Goal: Use online tool/utility: Utilize a website feature to perform a specific function

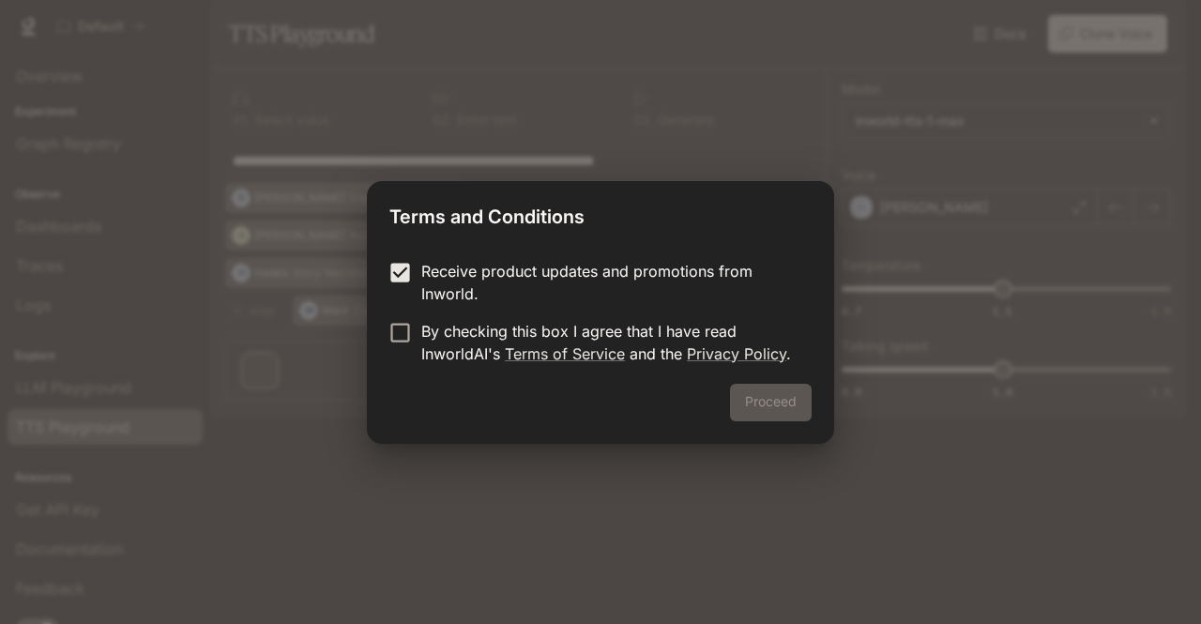
click at [398, 318] on form "Receive product updates and promotions from Inworld. By checking this box I agr…" at bounding box center [601, 312] width 422 height 105
click at [775, 395] on button "Proceed" at bounding box center [771, 403] width 82 height 38
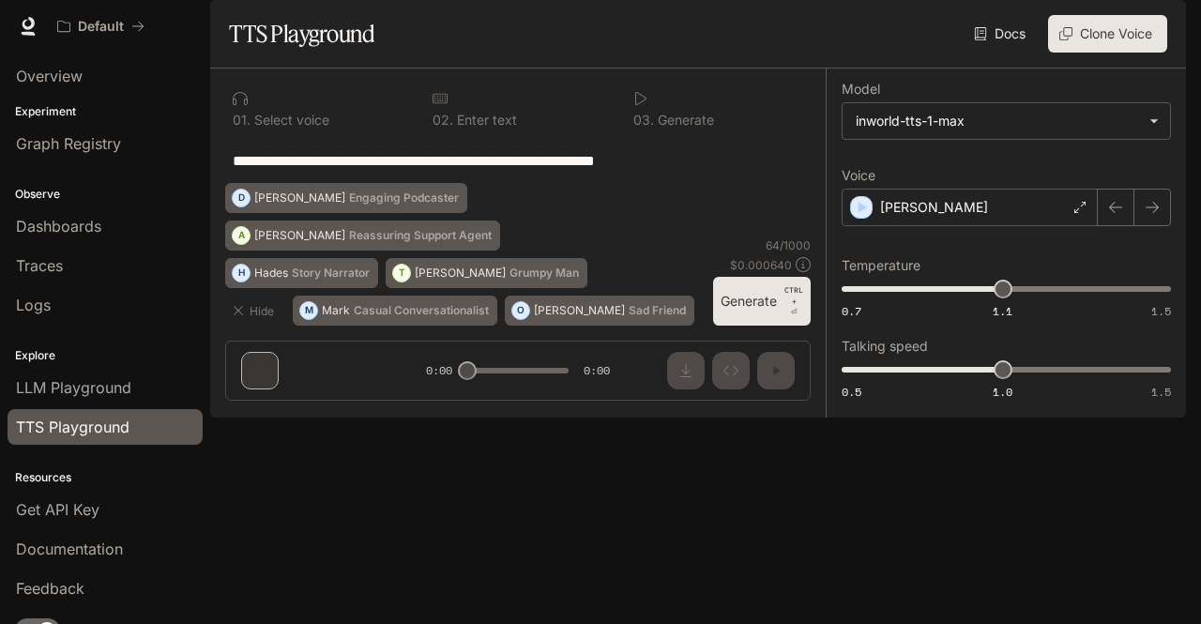
click at [549, 172] on textarea "**********" at bounding box center [518, 161] width 571 height 22
click at [476, 183] on div "**********" at bounding box center [518, 160] width 571 height 45
click at [689, 172] on textarea "**********" at bounding box center [518, 161] width 571 height 22
click at [644, 127] on p "0 3 ." at bounding box center [644, 120] width 21 height 13
click at [768, 326] on button "Generate CTRL + ⏎" at bounding box center [762, 301] width 98 height 49
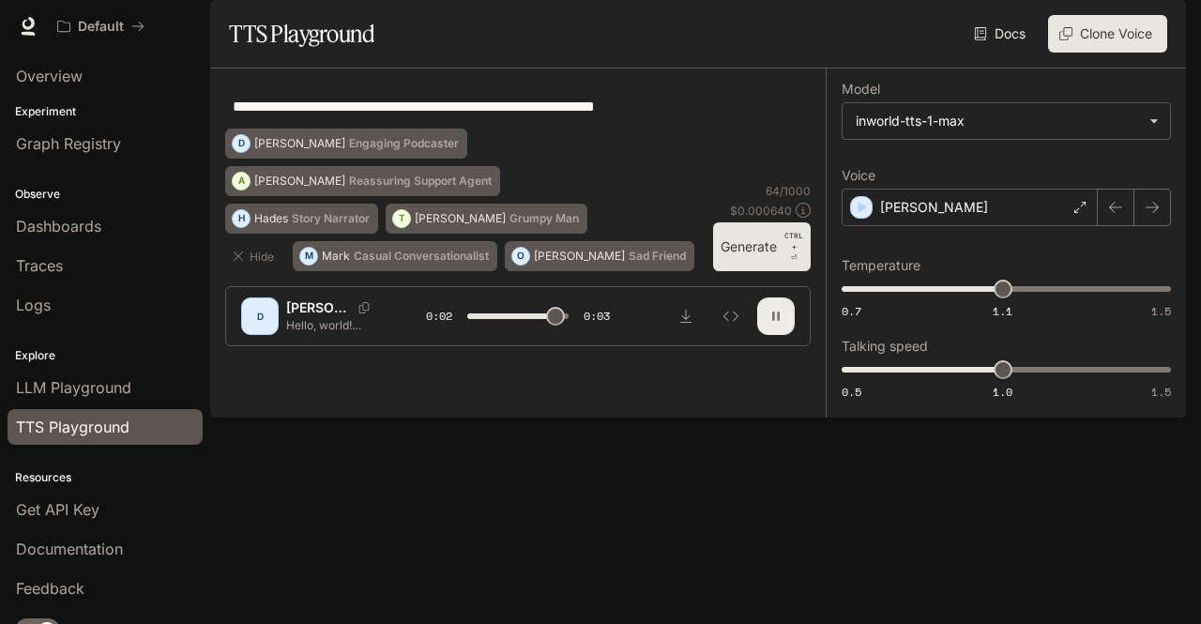
click at [768, 335] on button "button" at bounding box center [776, 317] width 38 height 38
click at [334, 317] on div "[PERSON_NAME]" at bounding box center [356, 307] width 140 height 19
click at [262, 331] on div "D" at bounding box center [260, 316] width 30 height 30
click at [355, 313] on icon "Copy Voice ID" at bounding box center [364, 307] width 19 height 11
click at [729, 324] on icon "Inspect" at bounding box center [731, 316] width 15 height 15
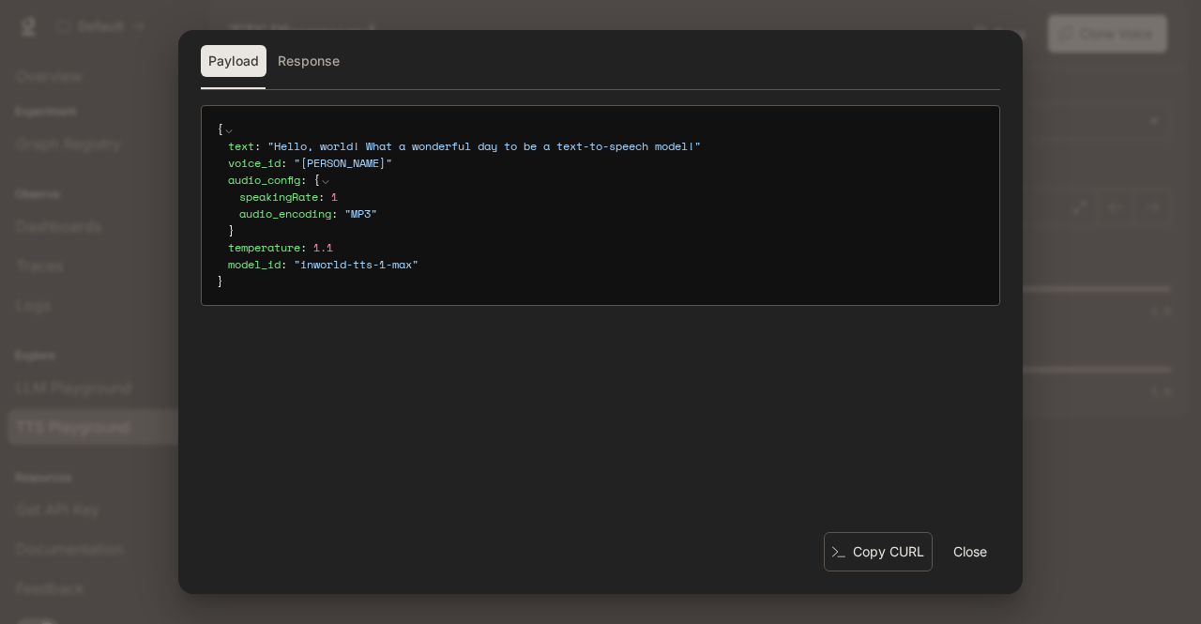
click at [329, 50] on button "Response" at bounding box center [308, 61] width 77 height 32
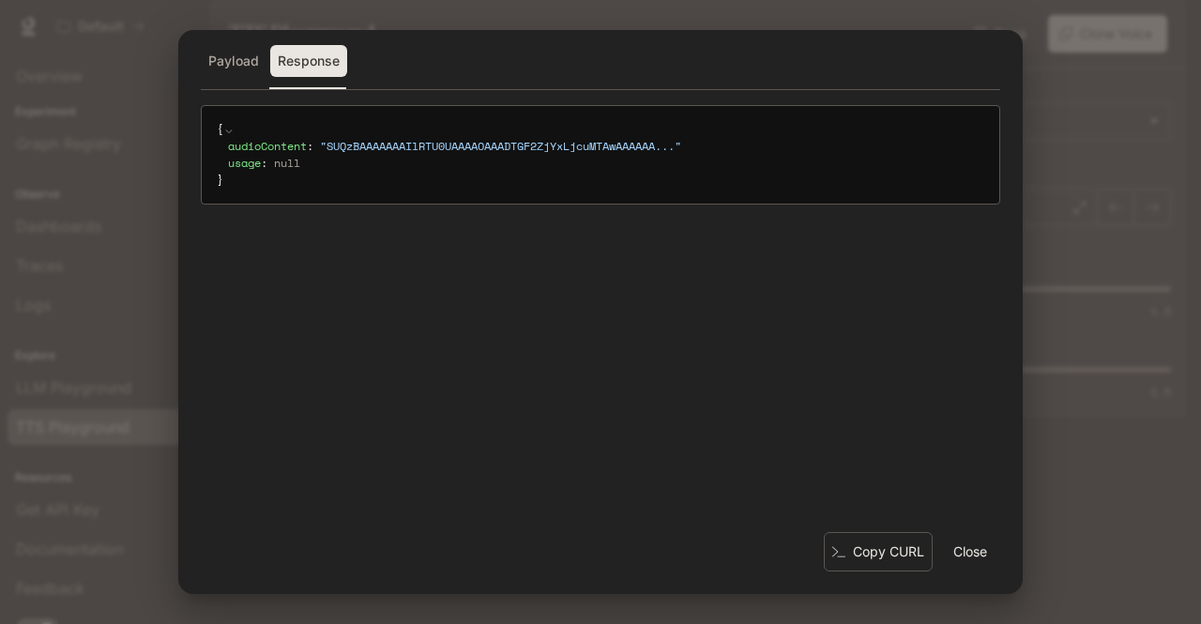
click at [314, 134] on code "{ audioContent : " SUQzBAAAAAAAIlRTU0UAAAAOAAADTGF2ZjYxLjcuMTAwAAAAAA ... " usa…" at bounding box center [601, 155] width 768 height 68
click at [222, 69] on button "Payload" at bounding box center [234, 61] width 66 height 32
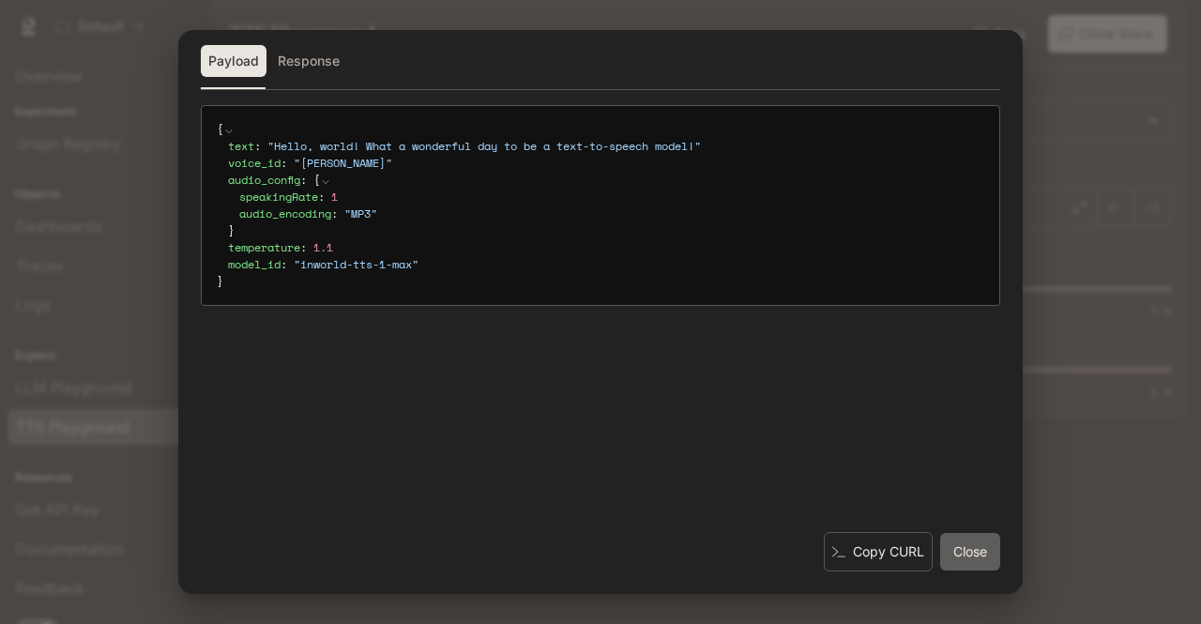
click at [971, 551] on button "Close" at bounding box center [970, 552] width 60 height 38
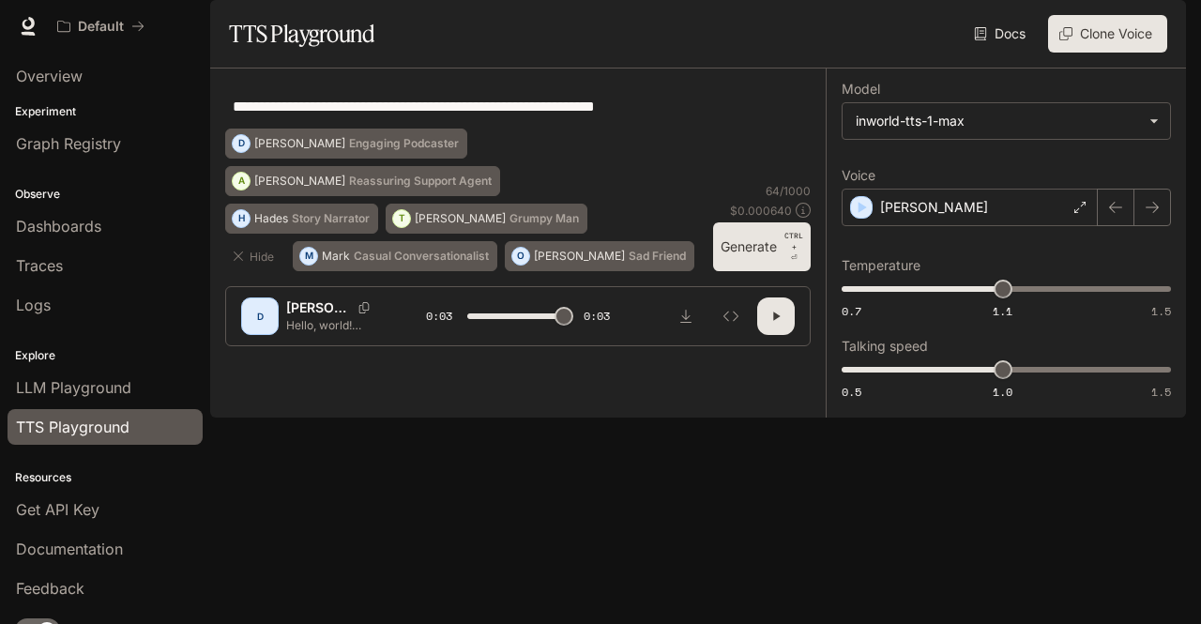
click at [259, 331] on div "D" at bounding box center [260, 316] width 30 height 30
click at [328, 333] on p "Hello, world! What a wonderful day to be a text-to-speech model!" at bounding box center [333, 325] width 95 height 16
type input "***"
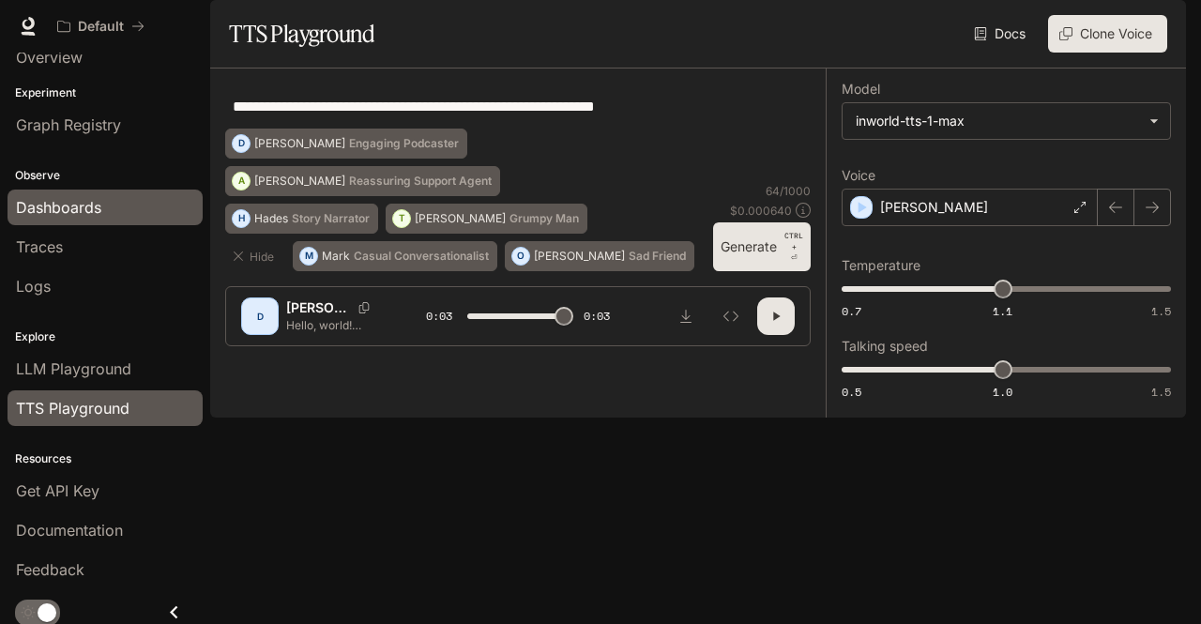
click at [97, 198] on span "Dashboards" at bounding box center [58, 207] width 85 height 23
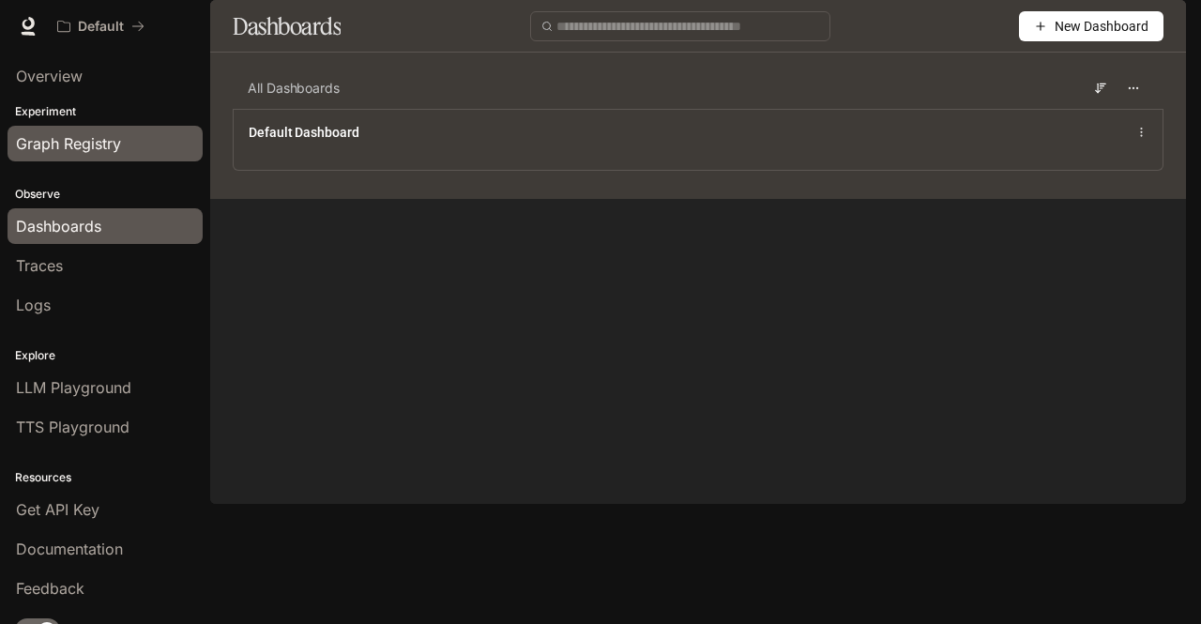
click at [100, 153] on span "Graph Registry" at bounding box center [68, 143] width 105 height 23
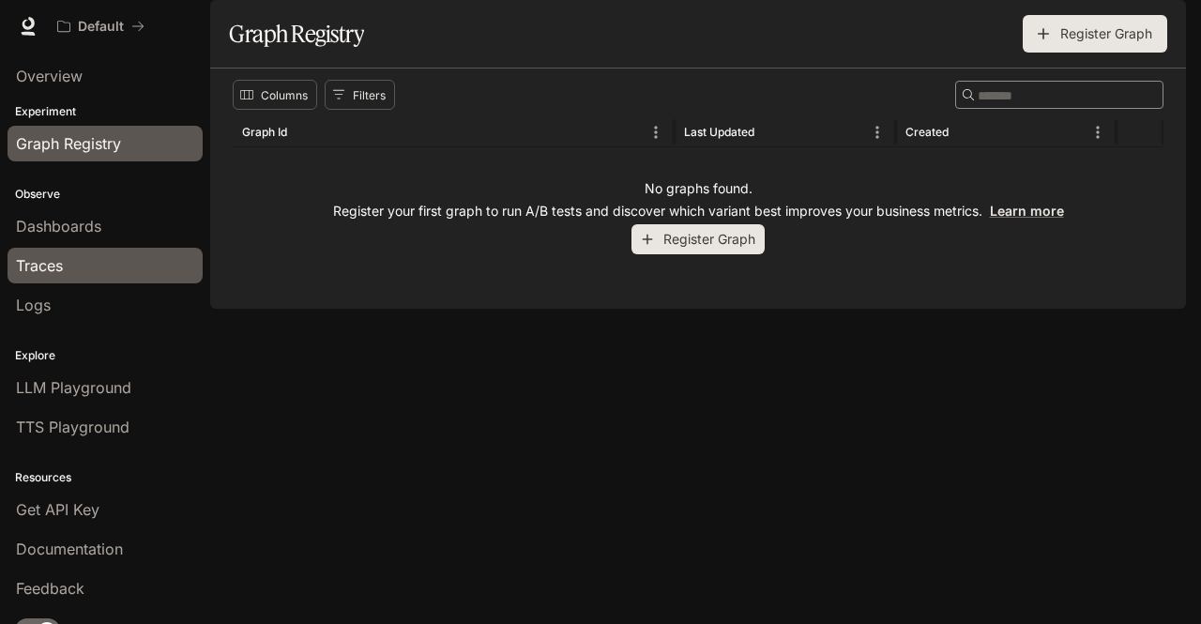
scroll to position [19, 0]
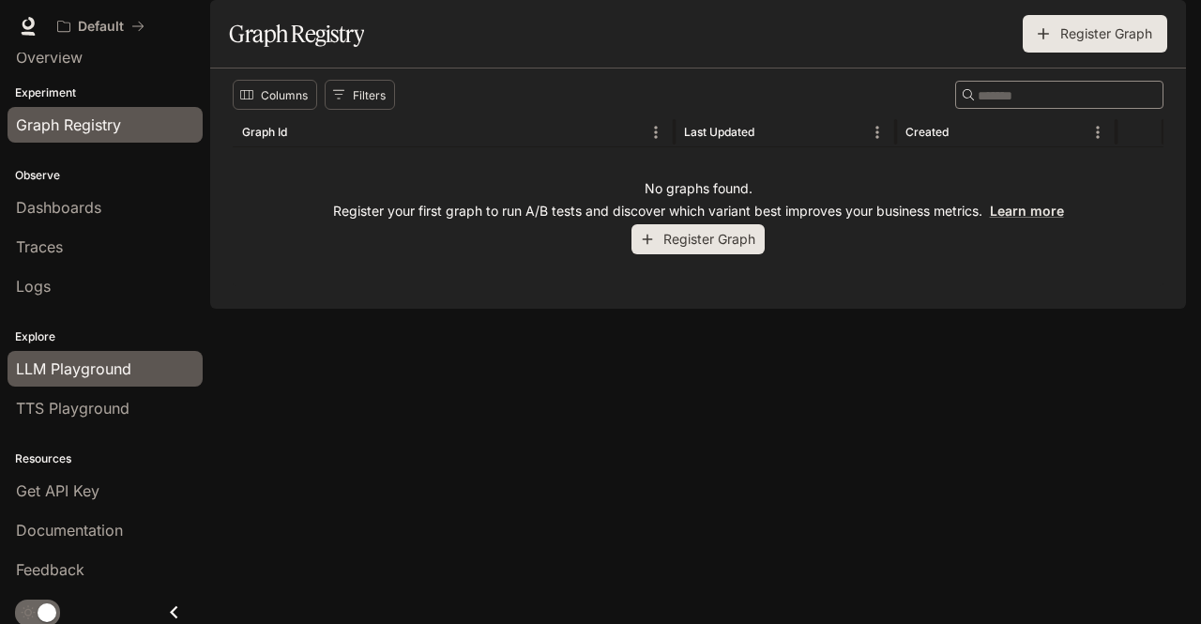
click at [130, 373] on span "LLM Playground" at bounding box center [73, 369] width 115 height 23
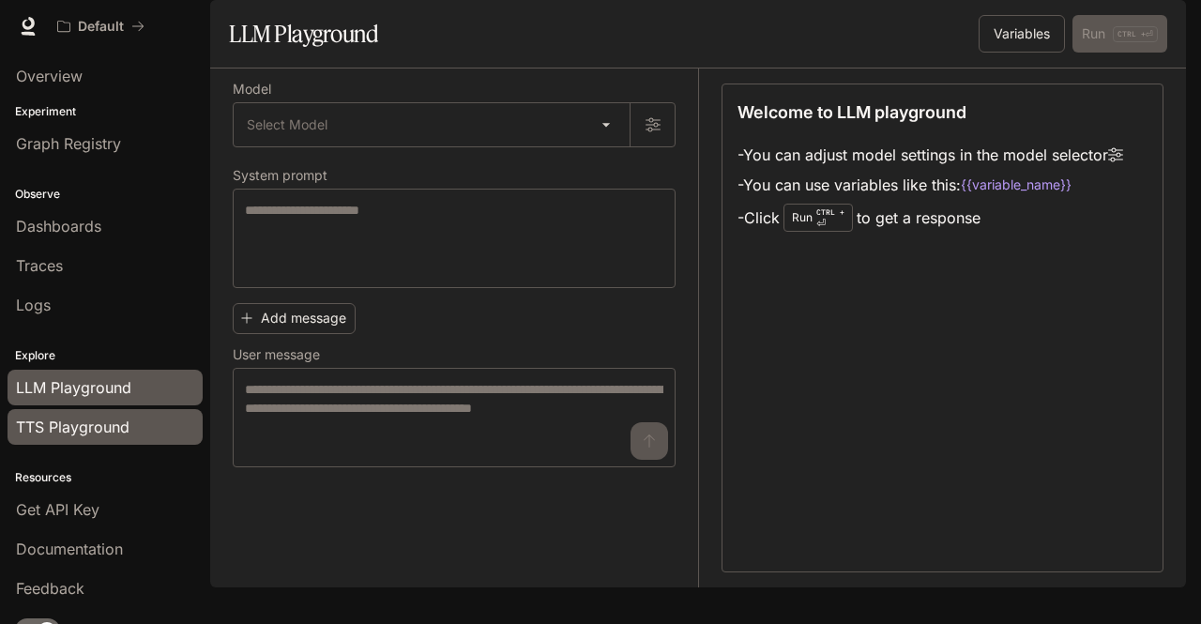
click at [106, 433] on span "TTS Playground" at bounding box center [73, 427] width 114 height 23
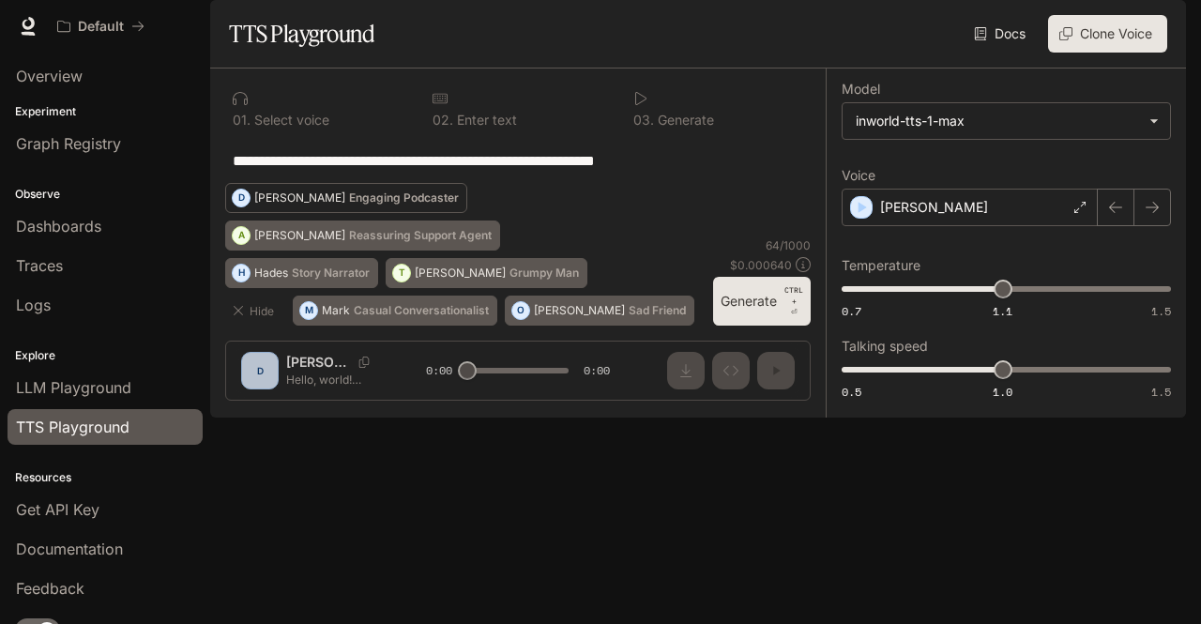
click at [467, 213] on button "[PERSON_NAME] Engaging Podcaster" at bounding box center [346, 198] width 242 height 30
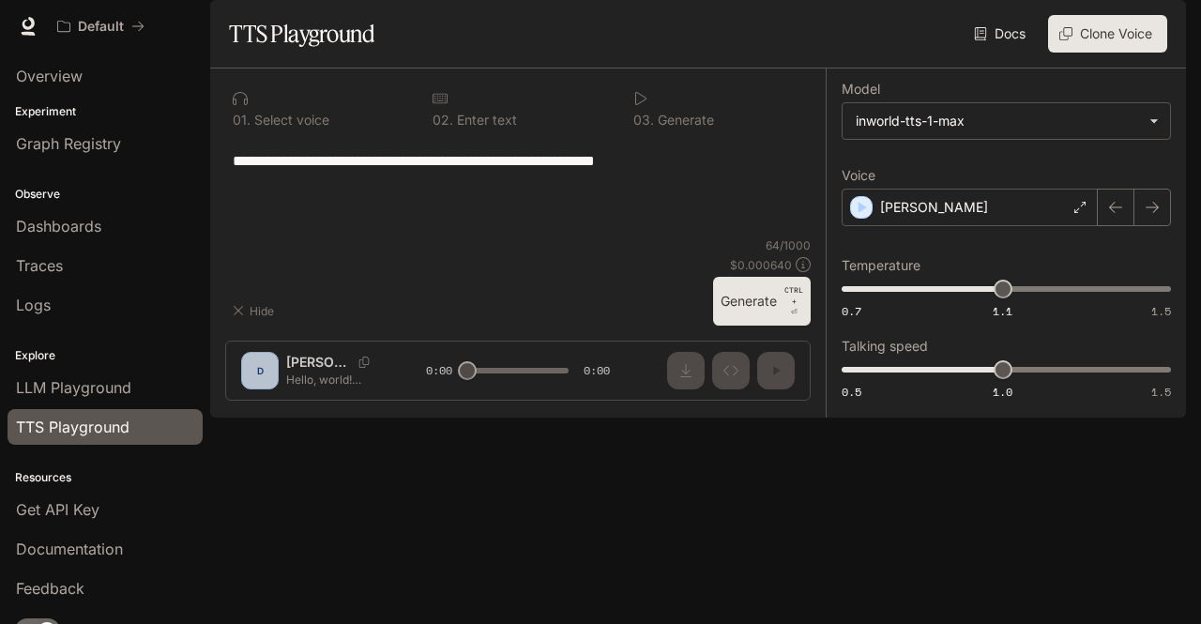
type textarea "**********"
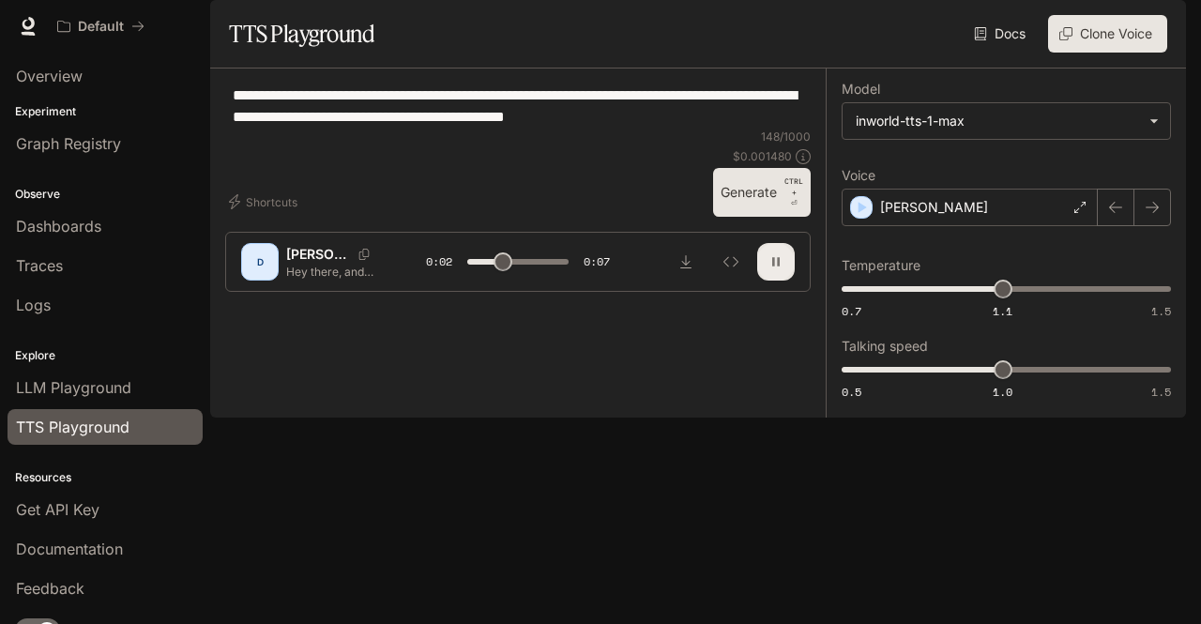
click at [783, 269] on icon "button" at bounding box center [776, 261] width 15 height 15
click at [272, 277] on div "D" at bounding box center [260, 262] width 30 height 30
click at [1117, 215] on icon "button" at bounding box center [1115, 207] width 15 height 15
click at [1151, 215] on icon "button" at bounding box center [1152, 207] width 15 height 15
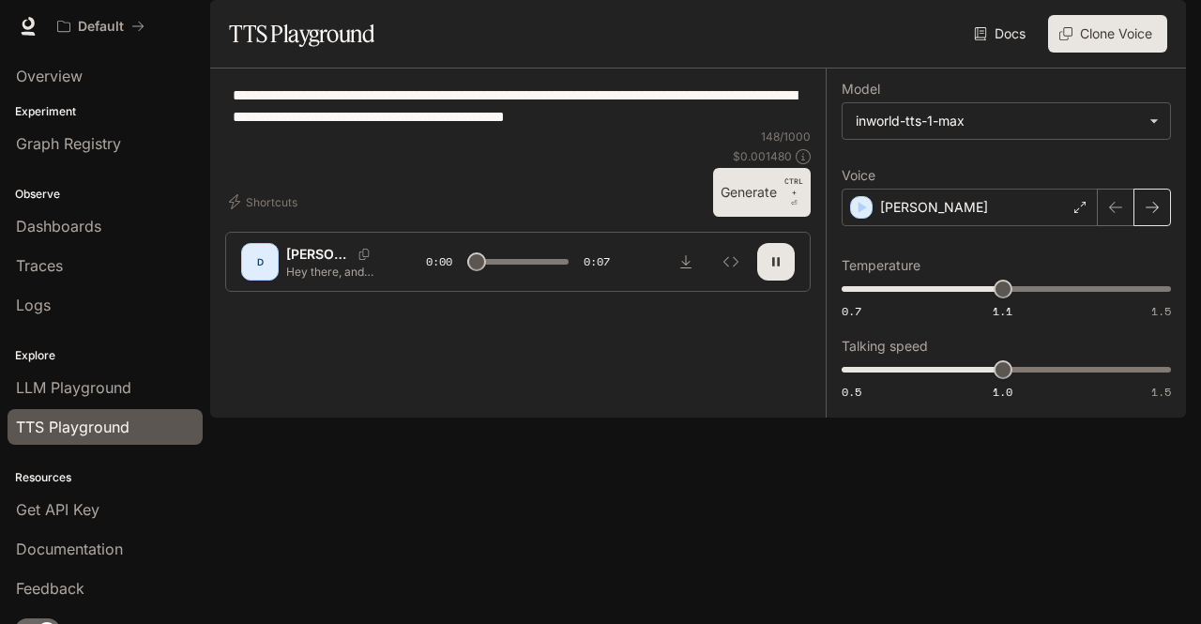
click at [1151, 215] on icon "button" at bounding box center [1152, 207] width 15 height 15
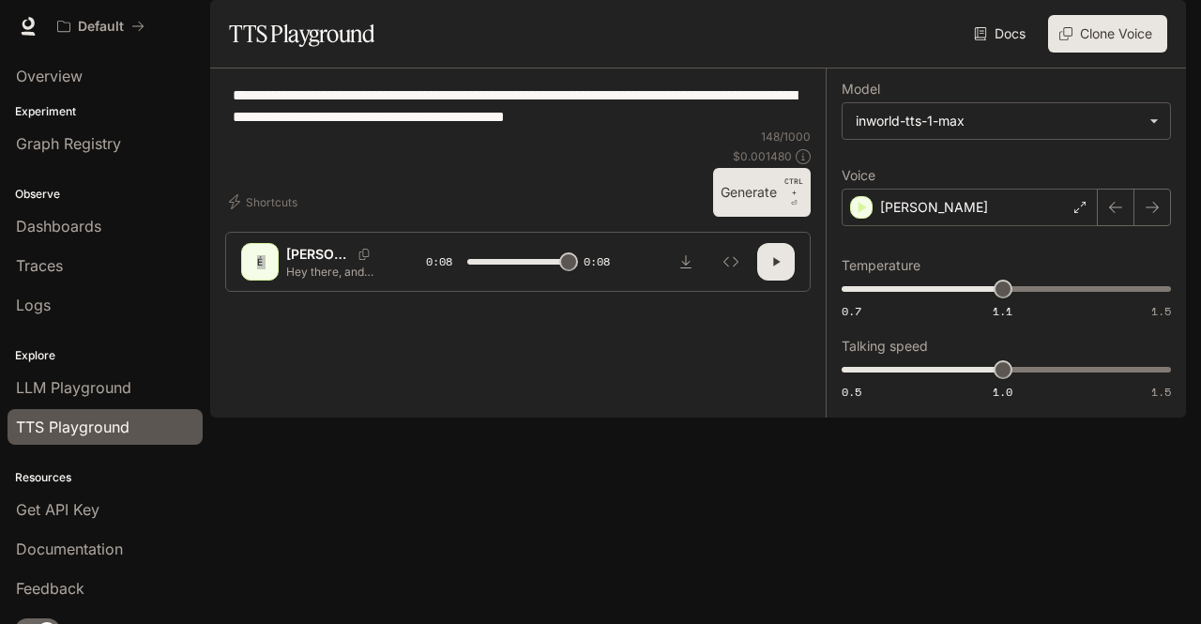
type input "*"
